Goal: Navigation & Orientation: Find specific page/section

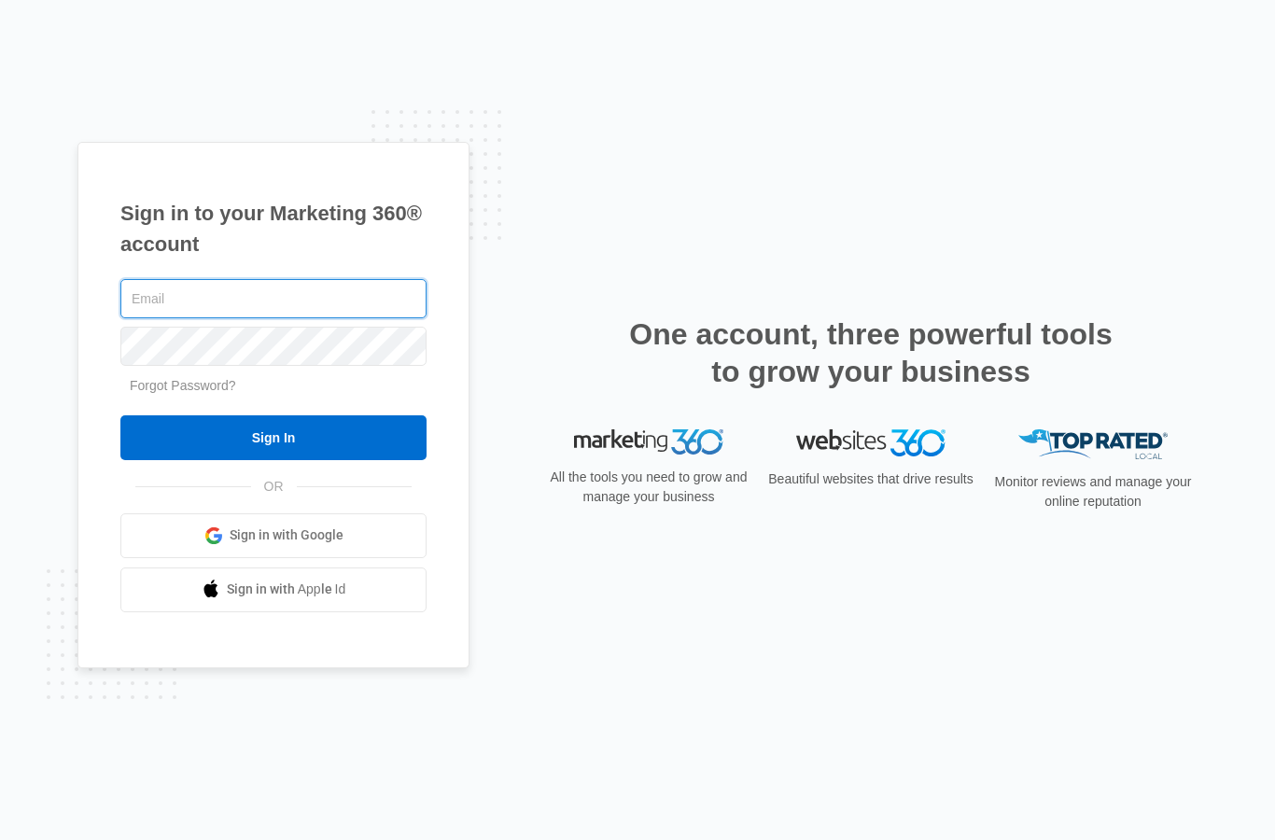
type input "[EMAIL_ADDRESS][DOMAIN_NAME]"
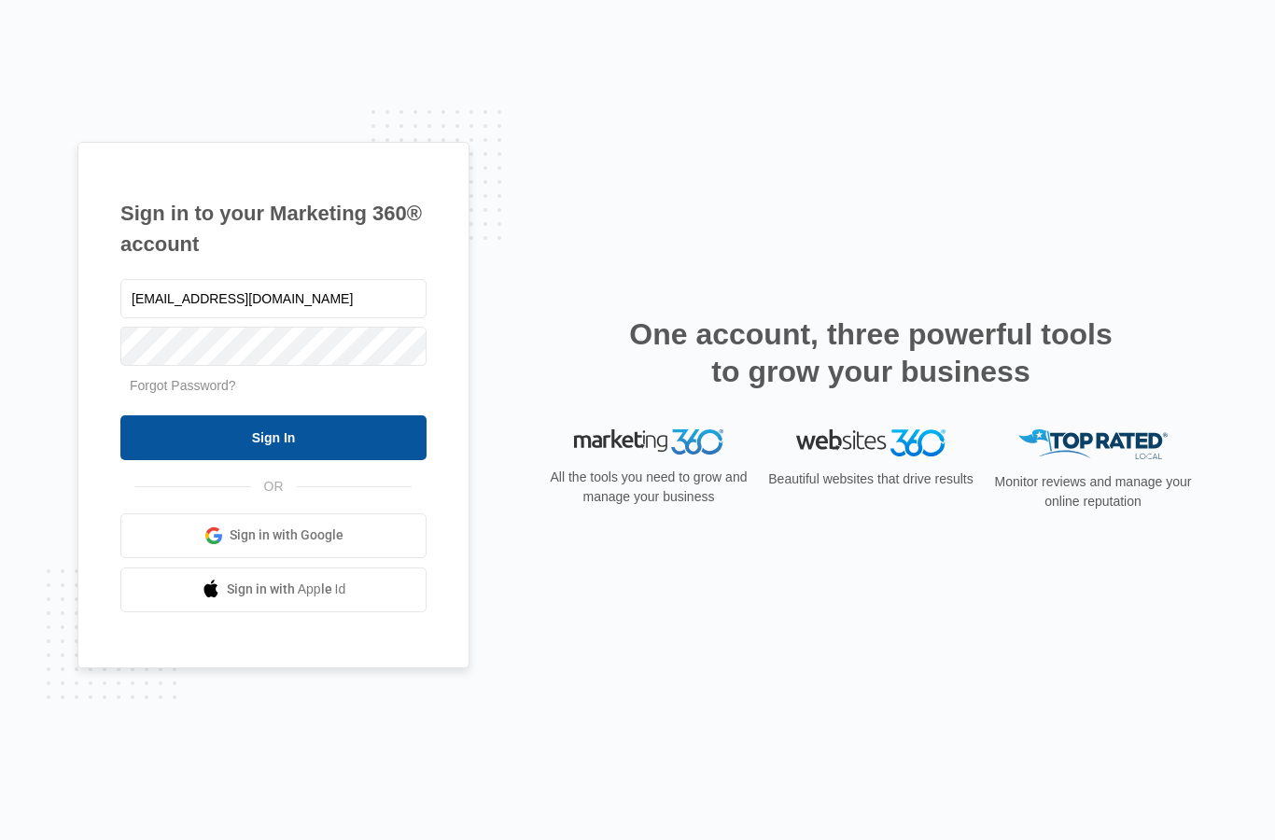
click at [389, 460] on input "Sign In" at bounding box center [273, 437] width 306 height 45
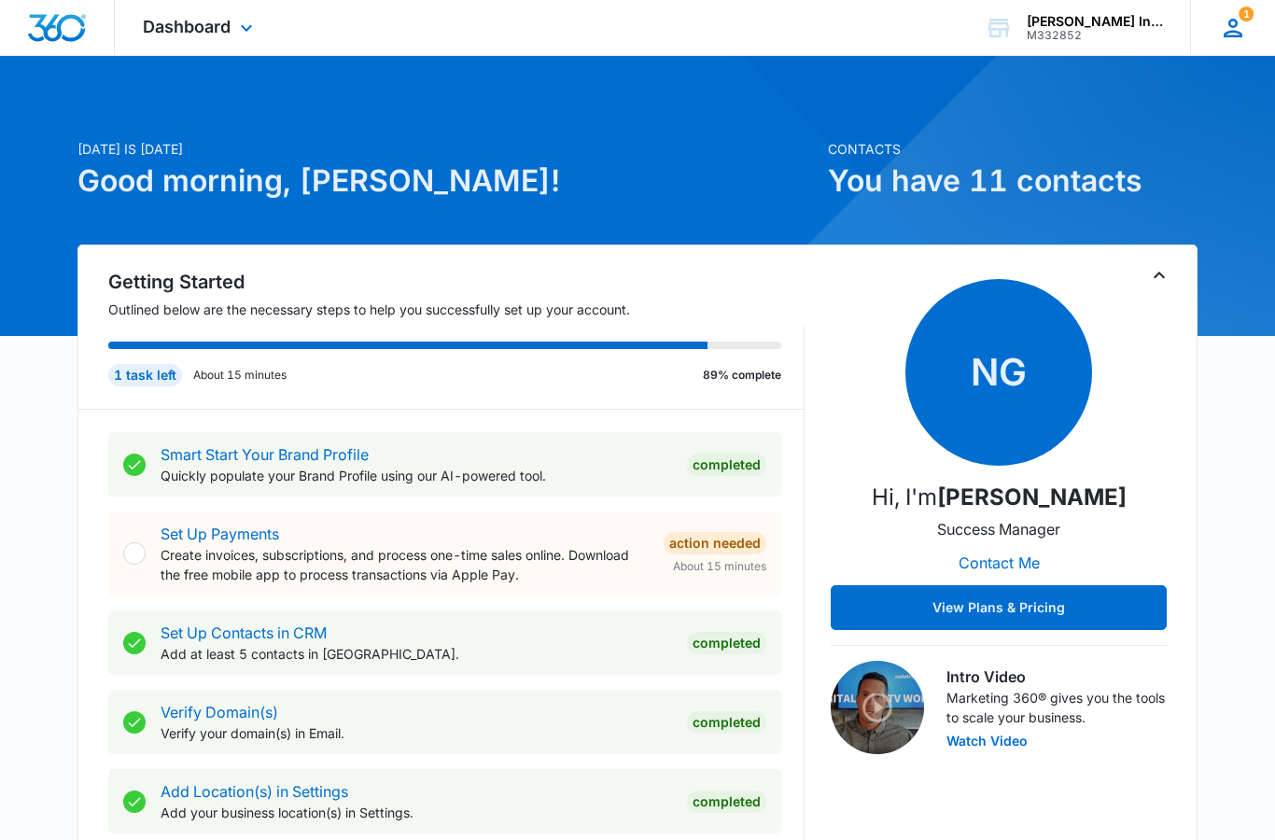
click at [1243, 28] on icon at bounding box center [1233, 28] width 28 height 28
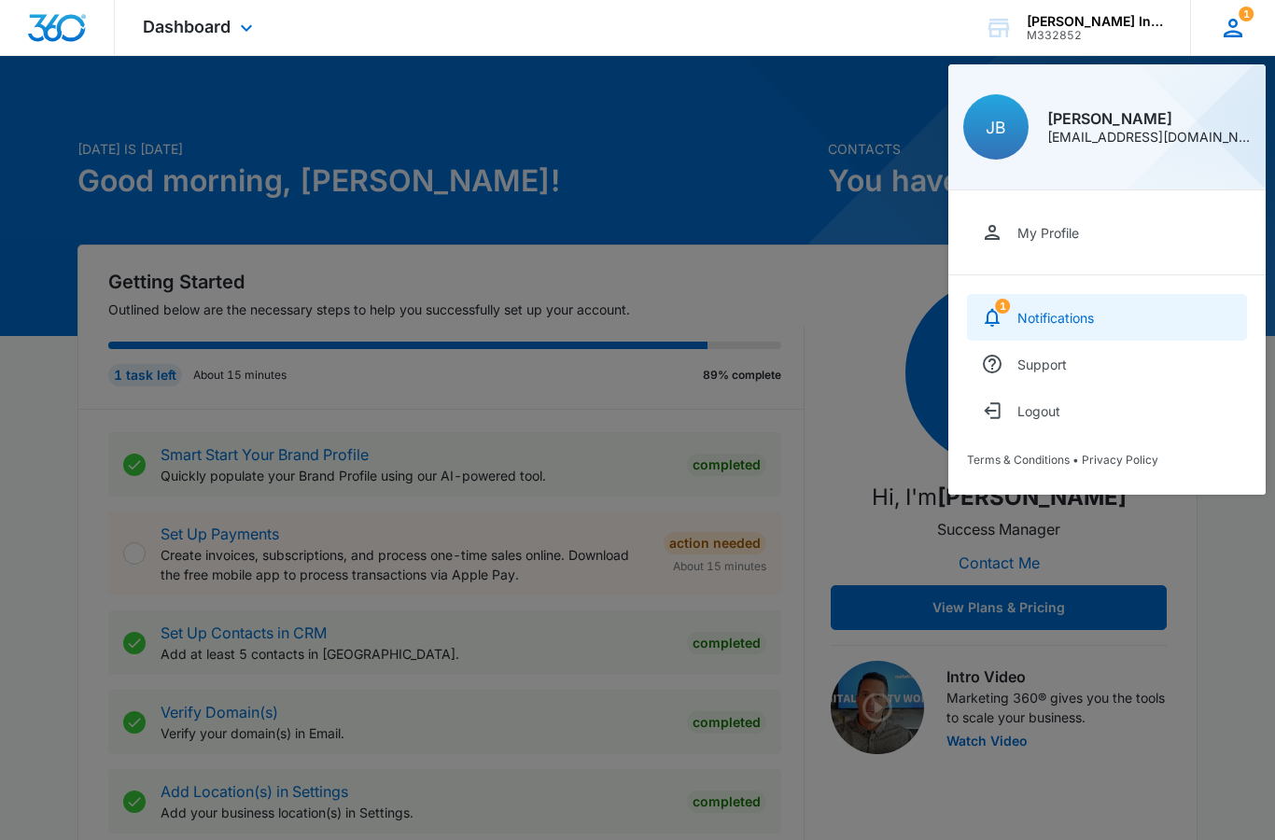
click at [1053, 312] on div "Notifications" at bounding box center [1055, 318] width 77 height 16
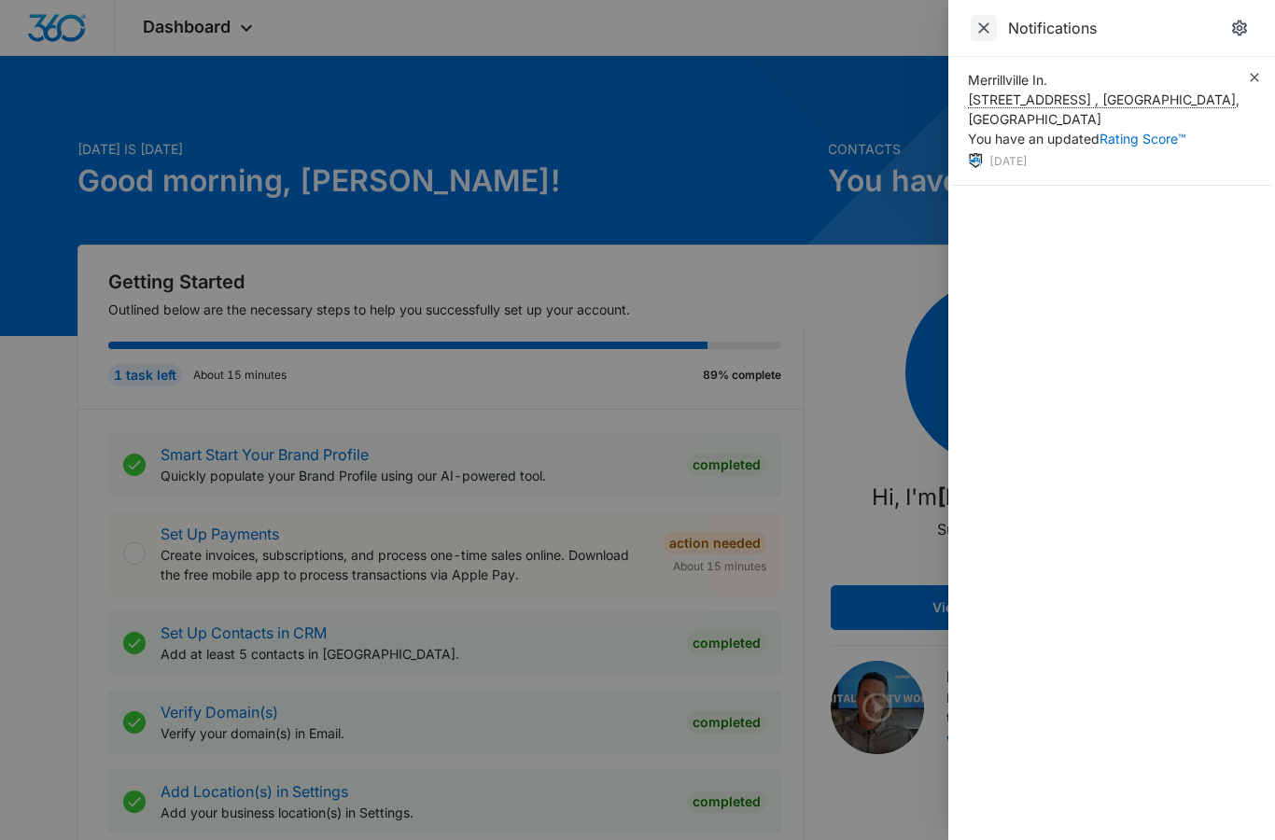
click at [982, 23] on icon "Close" at bounding box center [984, 28] width 19 height 19
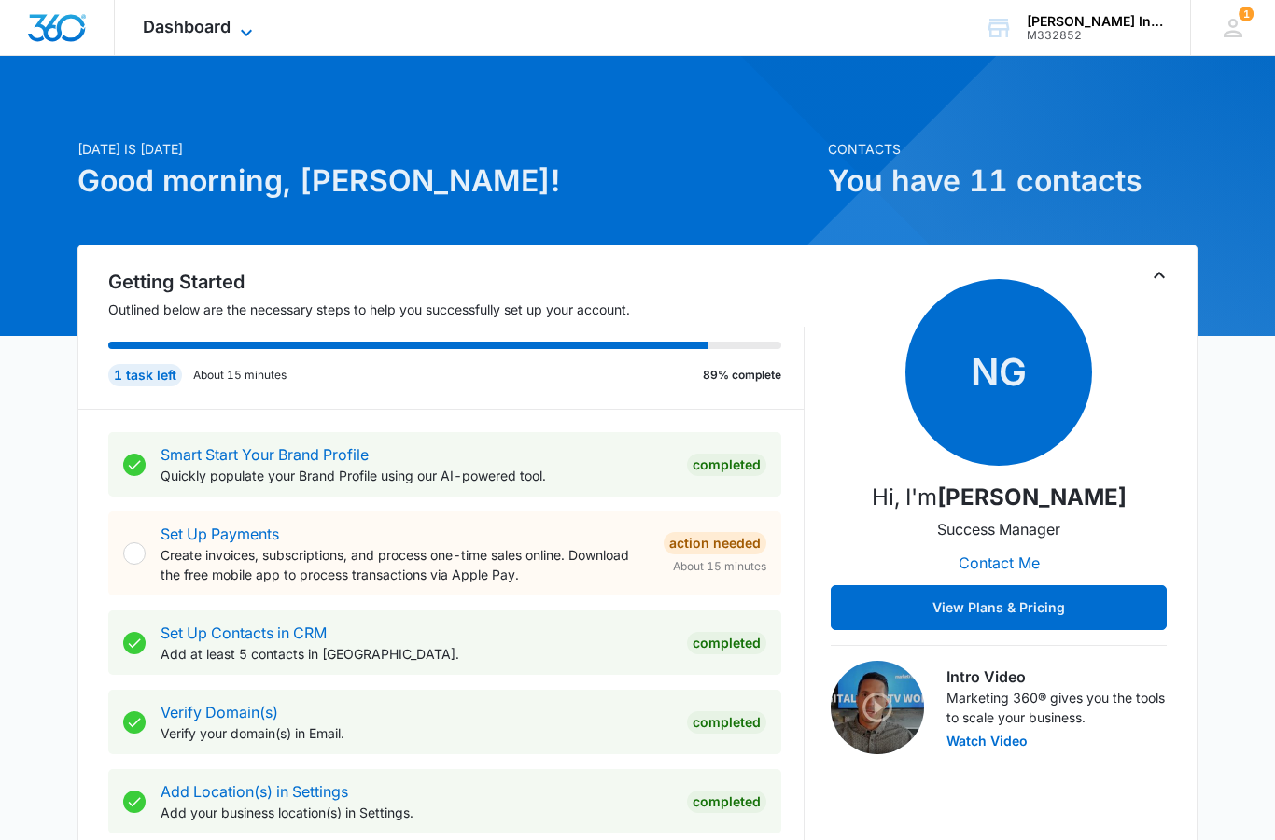
click at [197, 22] on span "Dashboard" at bounding box center [187, 27] width 88 height 20
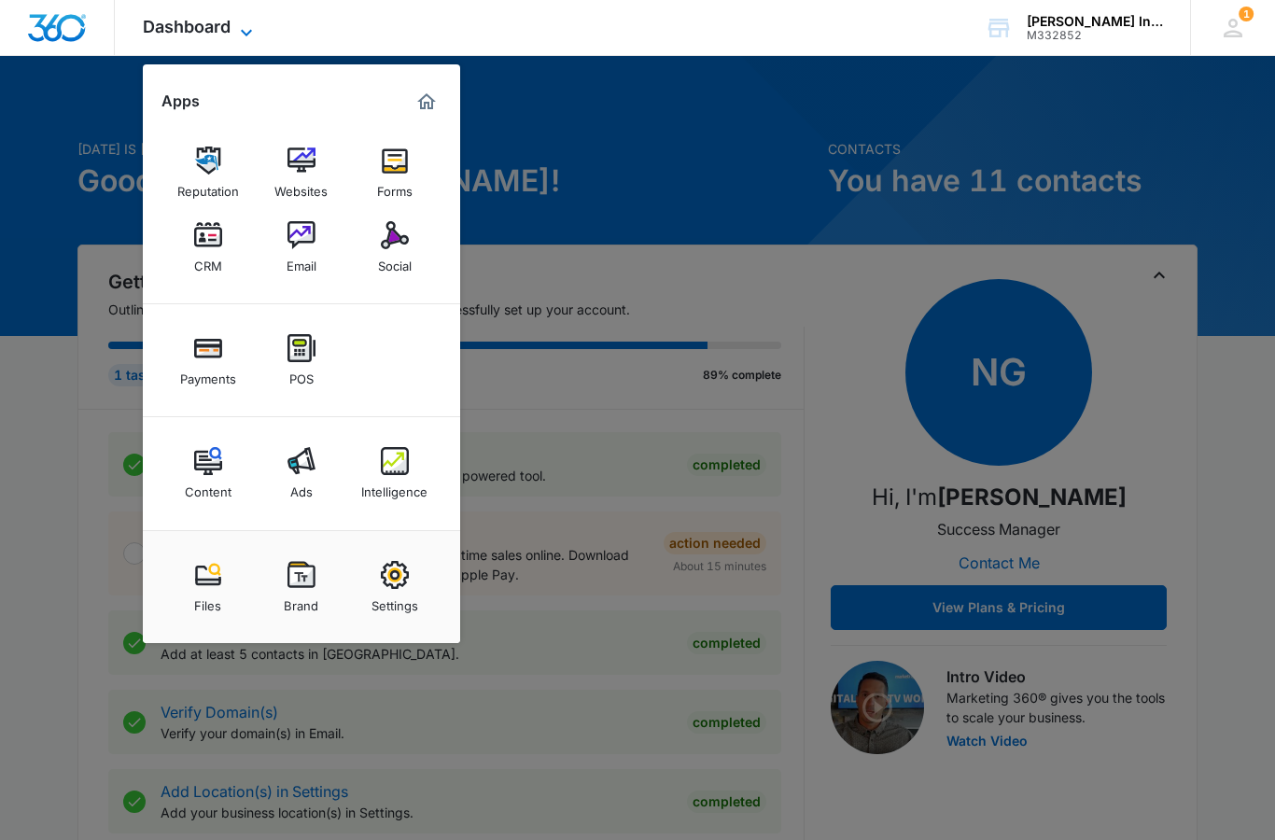
click at [247, 30] on icon at bounding box center [246, 32] width 22 height 22
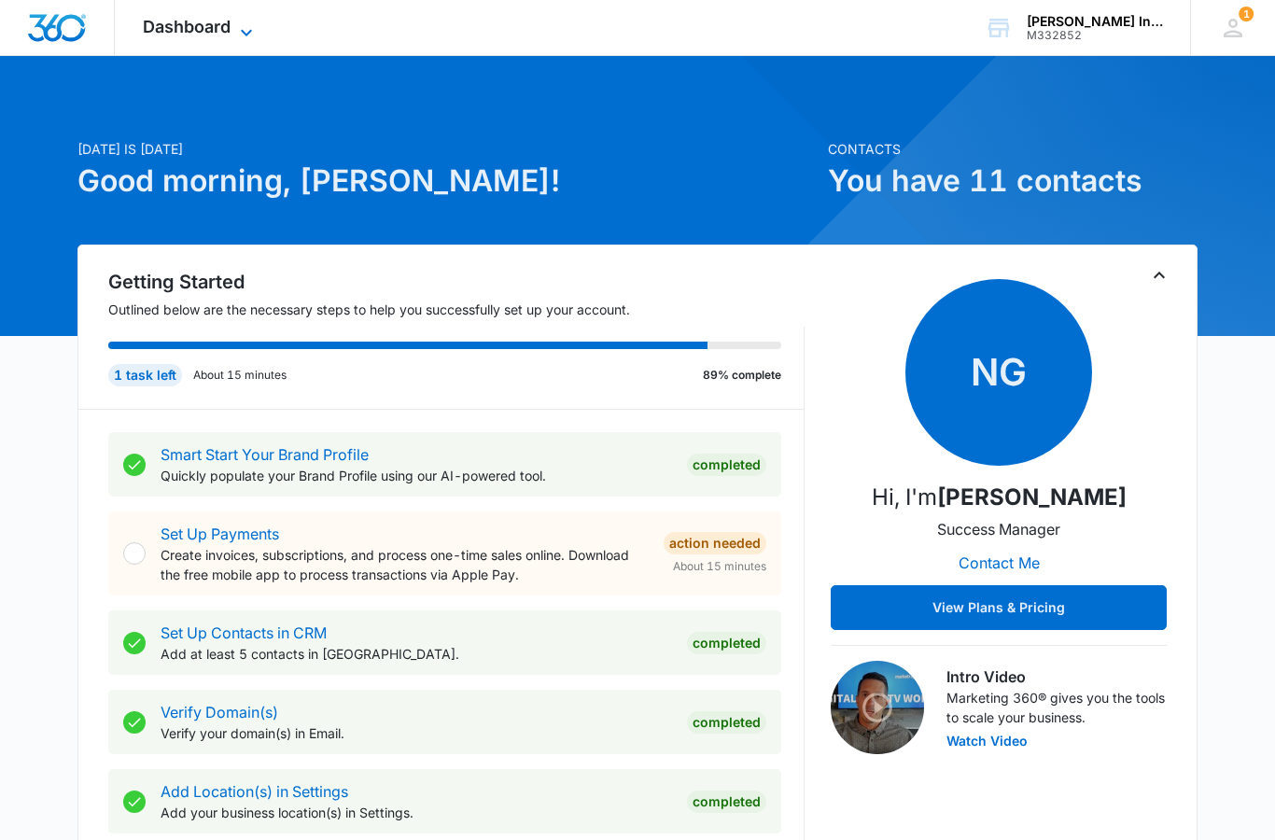
click at [246, 34] on icon at bounding box center [246, 32] width 11 height 7
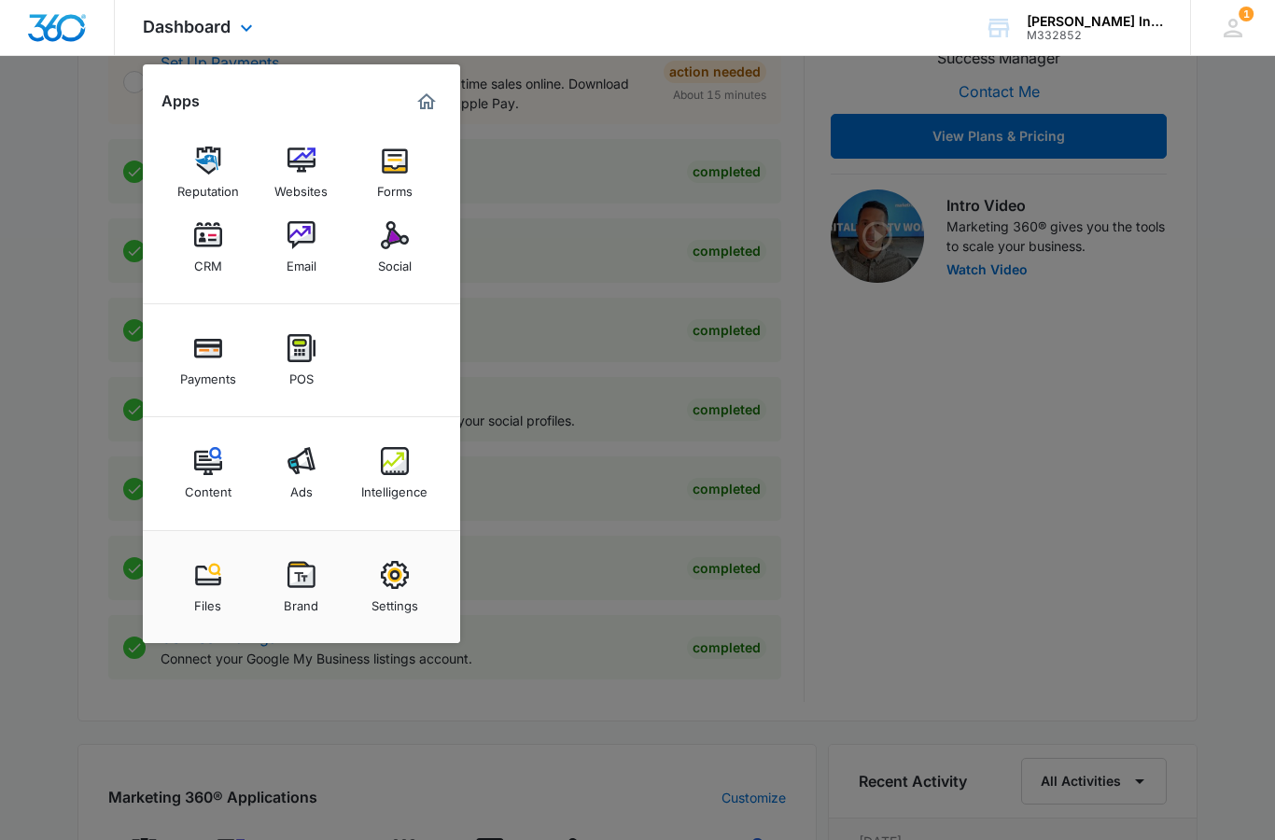
scroll to position [560, 0]
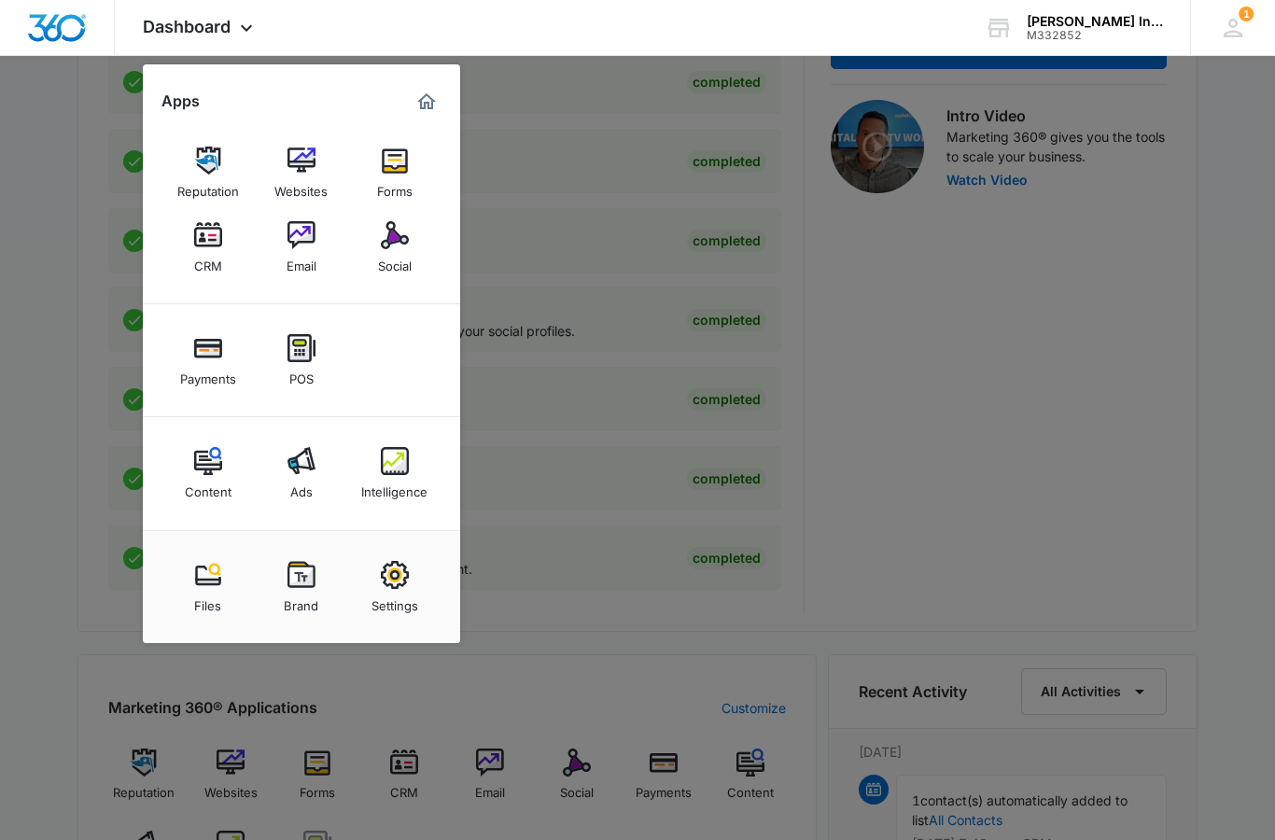
click at [127, 672] on div at bounding box center [637, 420] width 1275 height 840
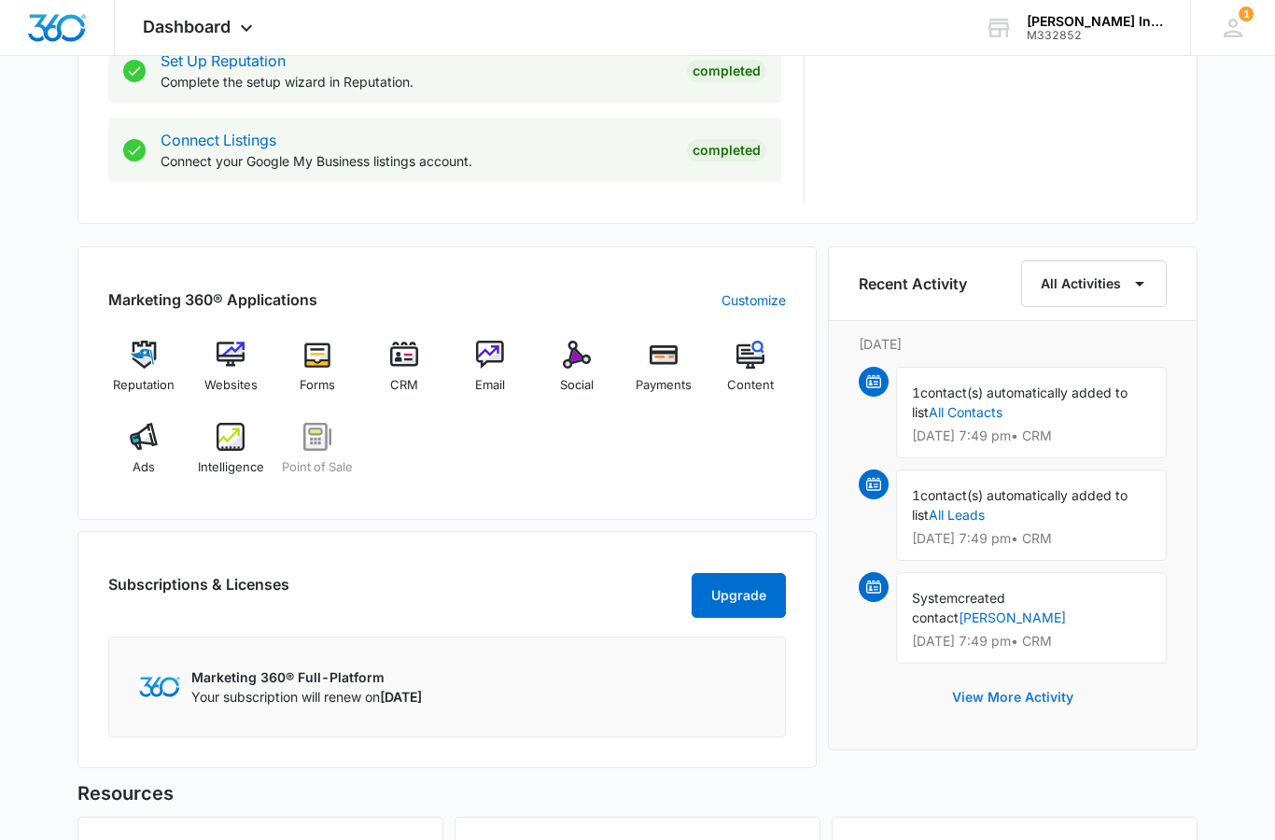
scroll to position [969, 0]
click at [1066, 610] on link "Bendy Farmer" at bounding box center [1012, 618] width 107 height 16
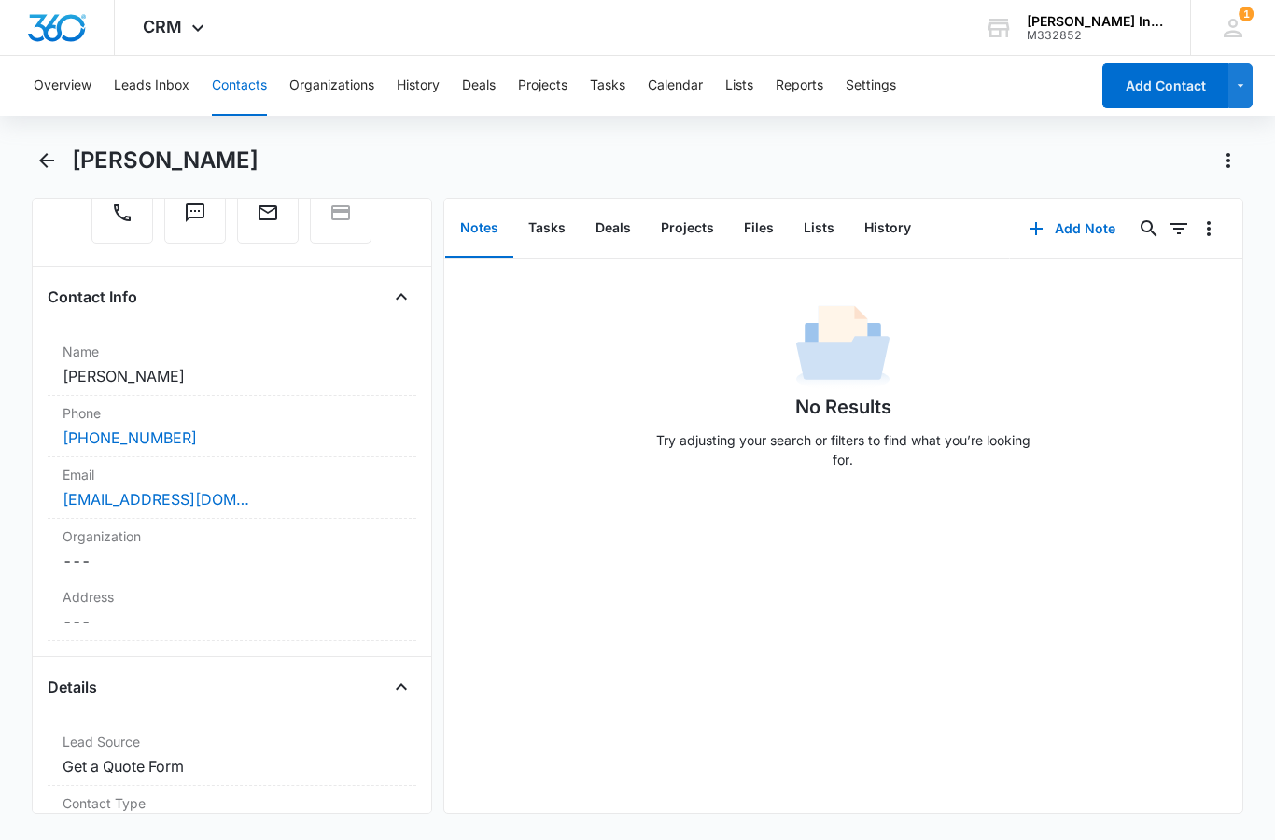
scroll to position [217, 0]
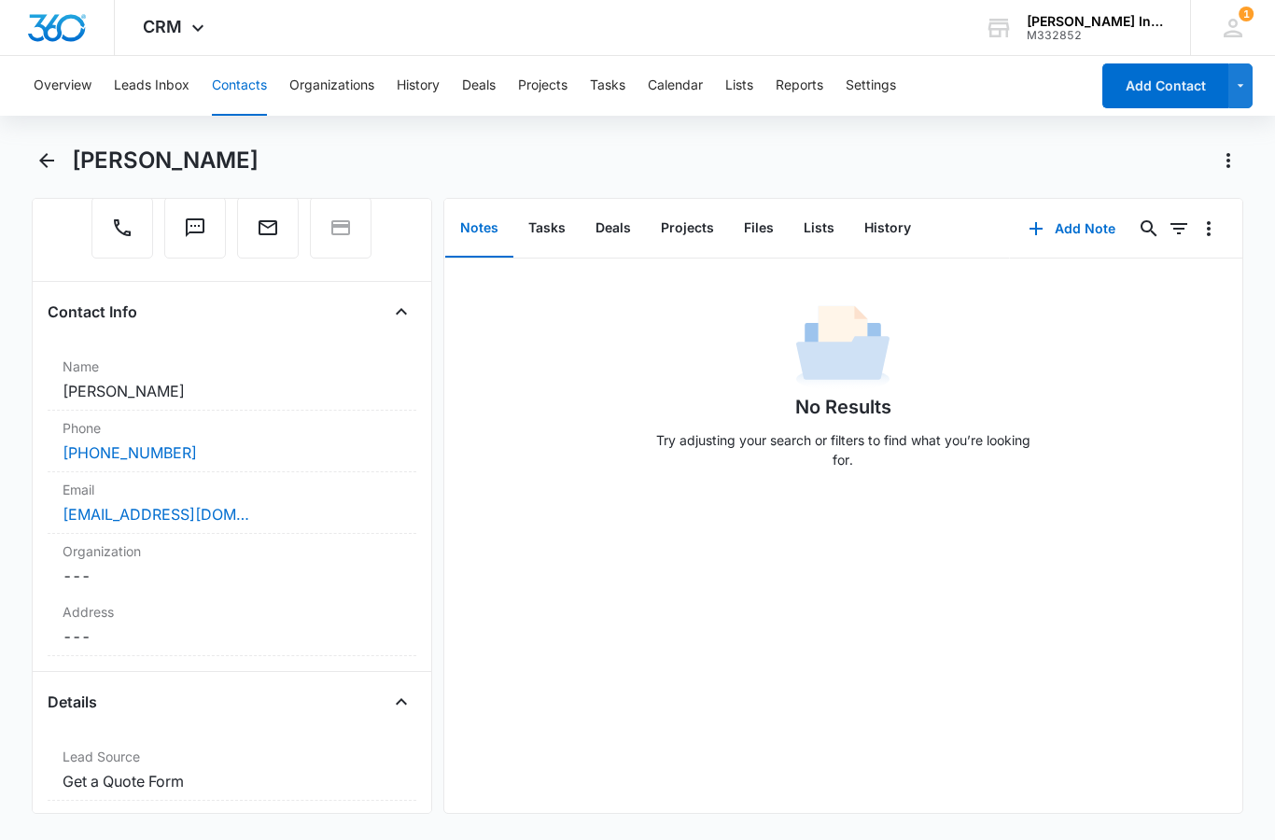
click at [202, 514] on link "foreverpurple420@yahoo.com" at bounding box center [156, 514] width 187 height 22
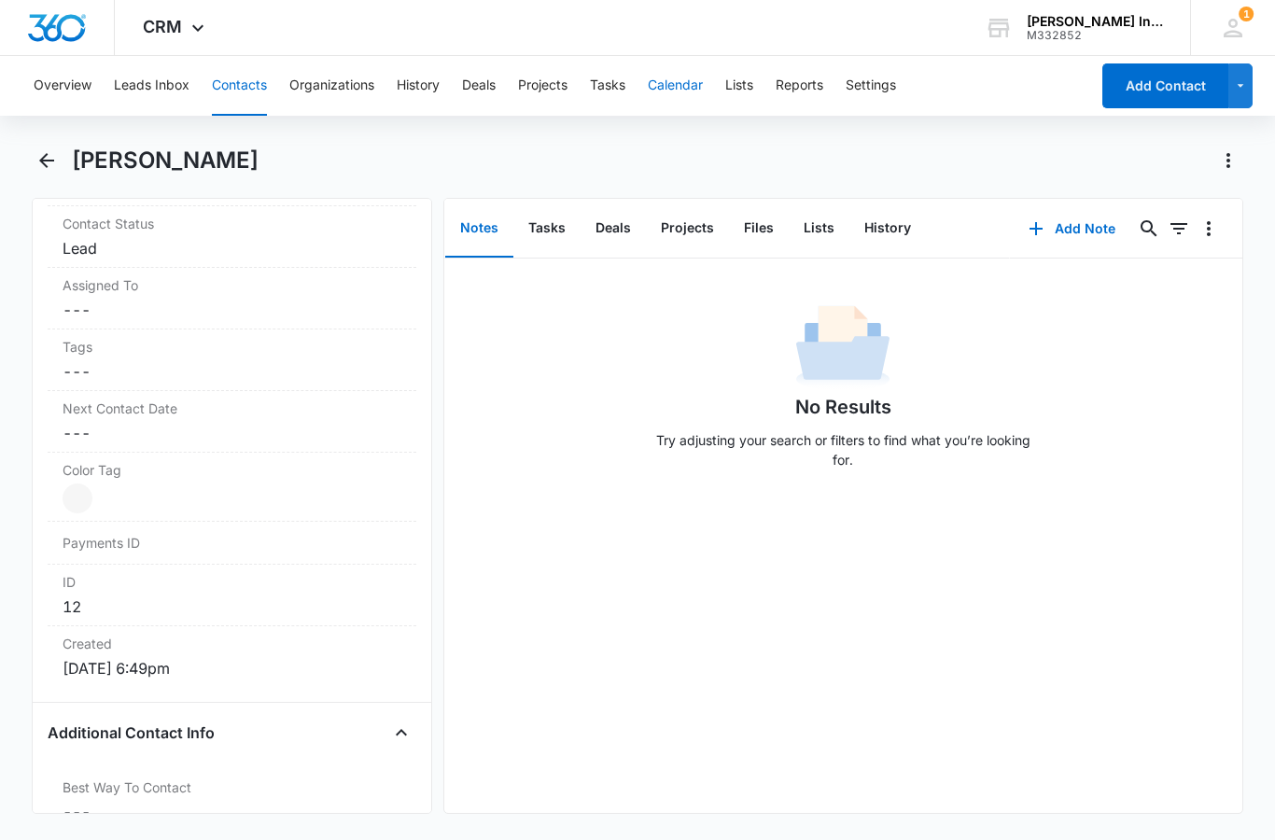
scroll to position [874, 0]
